Goal: Find specific page/section: Find specific page/section

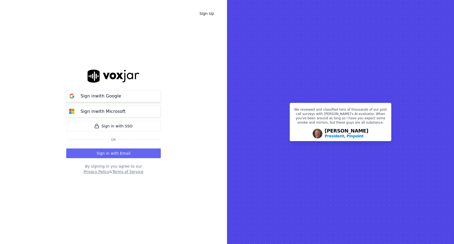
click at [151, 100] on button "Sign in with Google" at bounding box center [113, 96] width 95 height 12
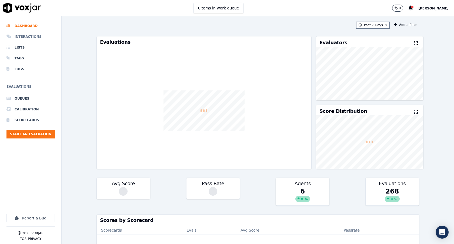
click at [35, 33] on li "Interactions" at bounding box center [30, 36] width 48 height 11
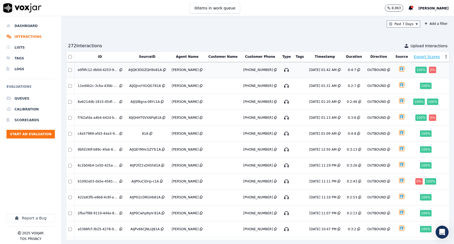
click at [424, 72] on div "100 %" at bounding box center [420, 70] width 11 height 6
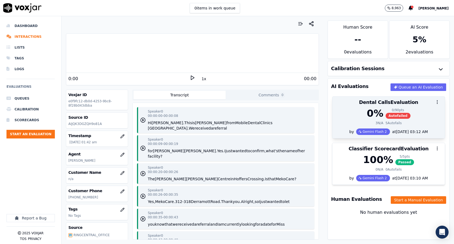
click at [375, 115] on div "0 %" at bounding box center [375, 113] width 16 height 11
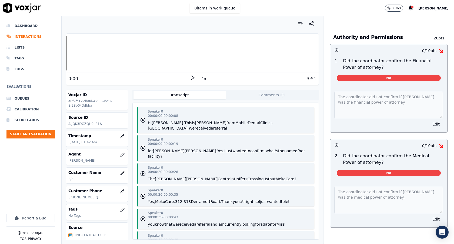
scroll to position [192, 0]
